Goal: Entertainment & Leisure: Consume media (video, audio)

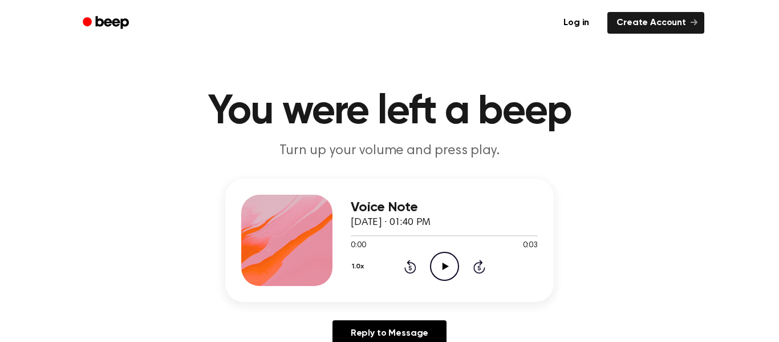
click at [441, 272] on icon "Play Audio" at bounding box center [444, 266] width 29 height 29
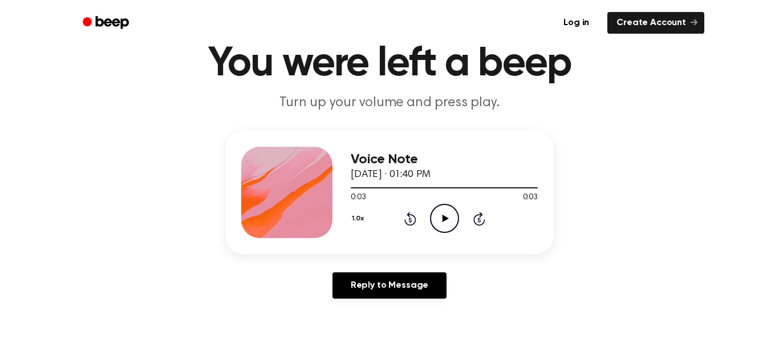
scroll to position [45, 0]
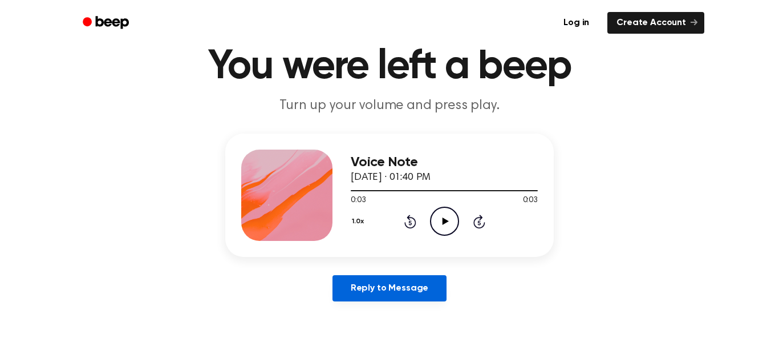
click at [367, 286] on link "Reply to Message" at bounding box center [390, 288] width 114 height 26
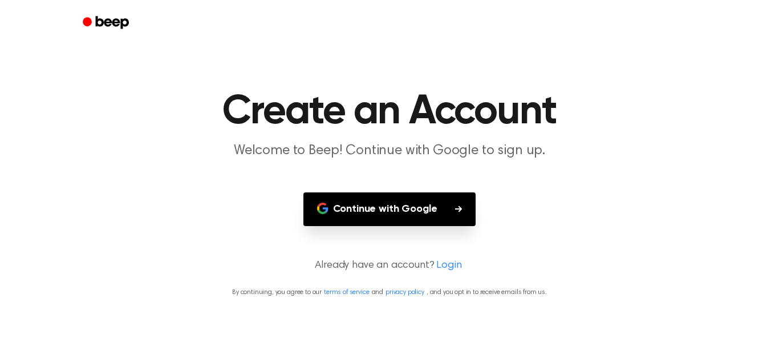
click at [340, 214] on button "Continue with Google" at bounding box center [390, 209] width 173 height 34
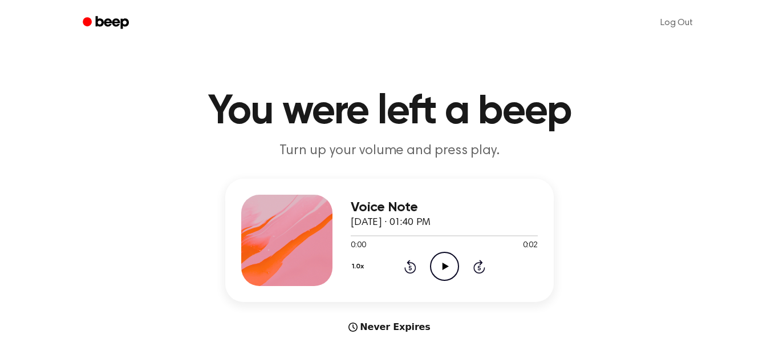
click at [438, 262] on icon "Play Audio" at bounding box center [444, 266] width 29 height 29
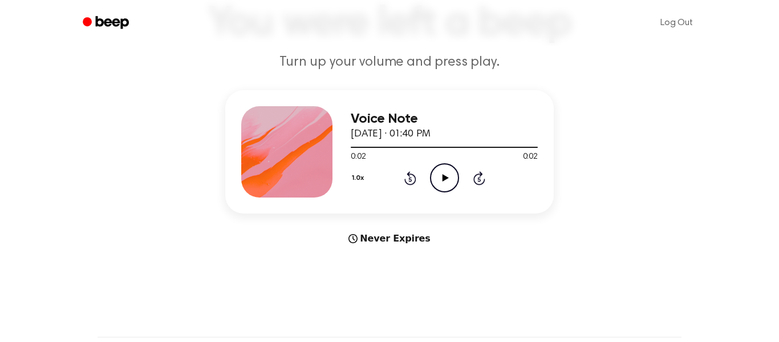
scroll to position [90, 0]
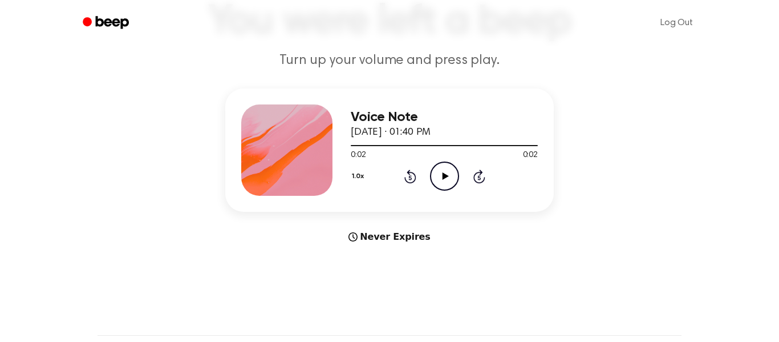
click at [394, 238] on div "Never Expires" at bounding box center [389, 237] width 329 height 14
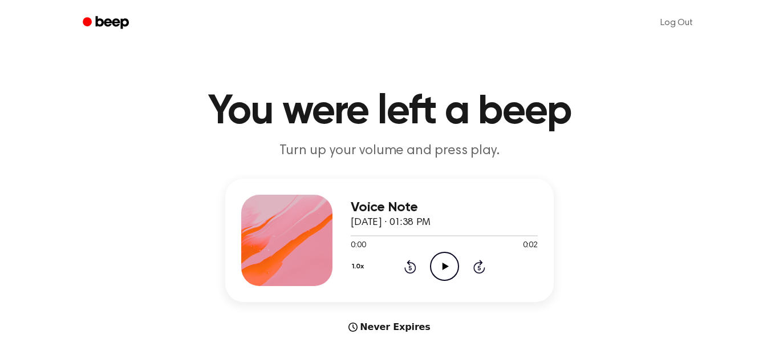
click at [440, 256] on icon "Play Audio" at bounding box center [444, 266] width 29 height 29
click at [442, 260] on icon "Play Audio" at bounding box center [444, 266] width 29 height 29
click at [437, 269] on icon "Play Audio" at bounding box center [444, 266] width 29 height 29
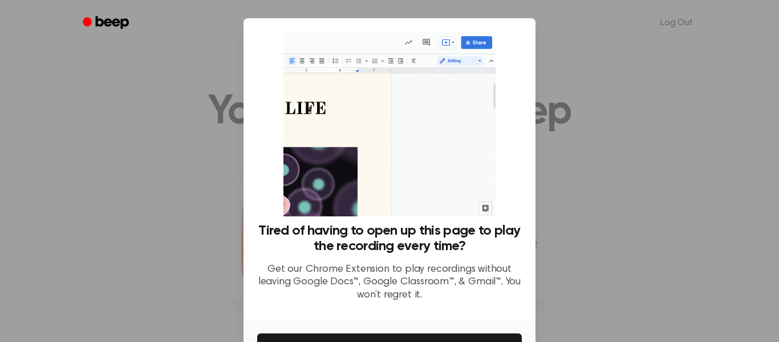
scroll to position [74, 0]
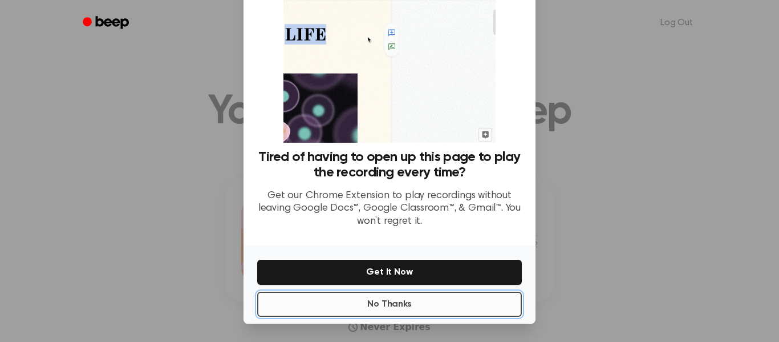
click at [362, 301] on button "No Thanks" at bounding box center [389, 304] width 265 height 25
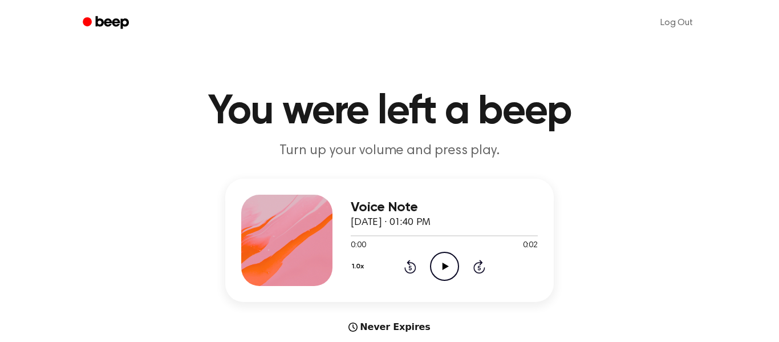
click at [430, 258] on icon "Play Audio" at bounding box center [444, 266] width 29 height 29
click at [427, 269] on div "1.0x Rewind 5 seconds Play Audio Skip 5 seconds" at bounding box center [444, 266] width 187 height 29
click at [433, 269] on icon "Play Audio" at bounding box center [444, 266] width 29 height 29
click at [449, 255] on icon "Play Audio" at bounding box center [444, 266] width 29 height 29
click at [434, 262] on icon "Play Audio" at bounding box center [444, 266] width 29 height 29
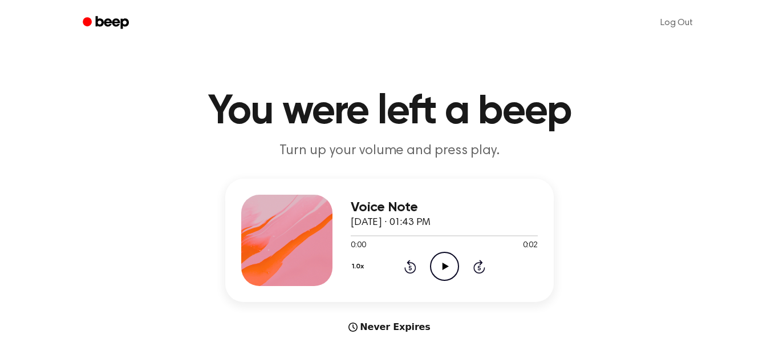
click at [432, 259] on circle at bounding box center [445, 266] width 28 height 28
click at [444, 263] on icon "Play Audio" at bounding box center [444, 266] width 29 height 29
click at [447, 259] on icon "Play Audio" at bounding box center [444, 266] width 29 height 29
click at [438, 267] on icon "Play Audio" at bounding box center [444, 266] width 29 height 29
click at [445, 258] on icon "Play Audio" at bounding box center [444, 266] width 29 height 29
